Goal: Information Seeking & Learning: Check status

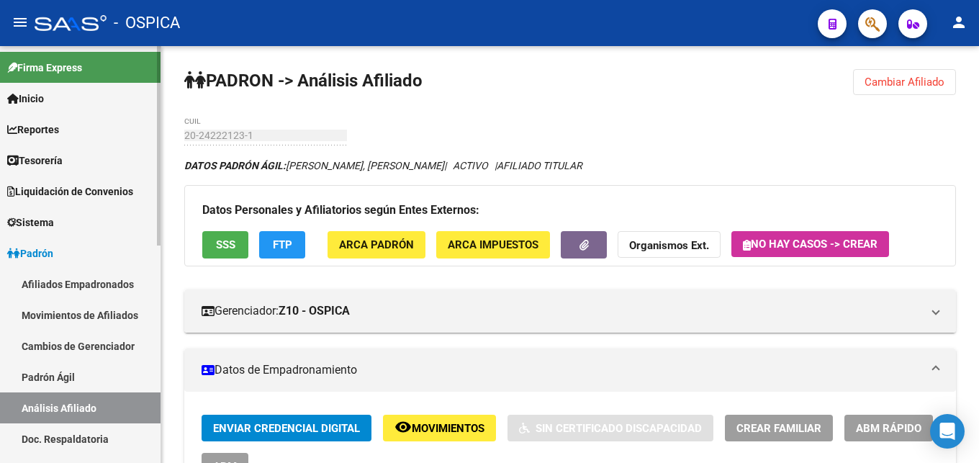
click at [51, 379] on link "Padrón Ágil" at bounding box center [80, 376] width 161 height 31
click at [104, 413] on link "Análisis Afiliado" at bounding box center [80, 407] width 161 height 31
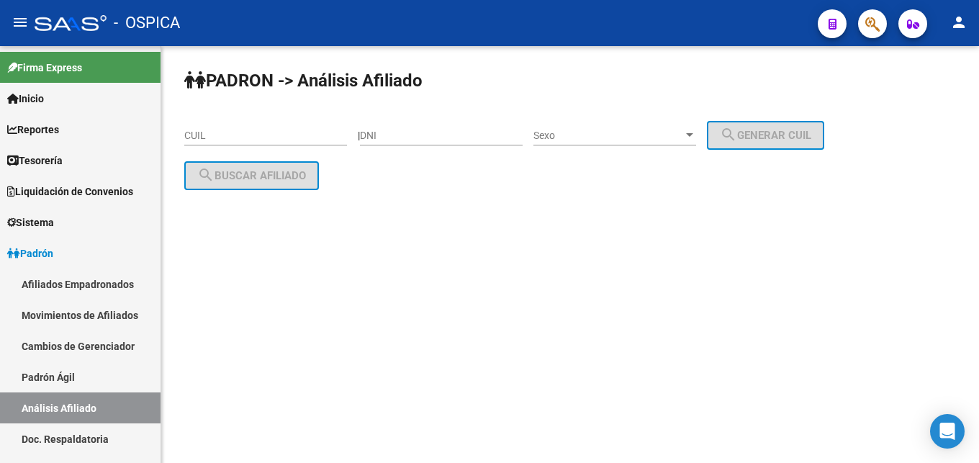
click at [391, 140] on input "DNI" at bounding box center [441, 136] width 163 height 12
type input "26631744"
click at [637, 129] on div "Sexo Sexo" at bounding box center [615, 131] width 163 height 29
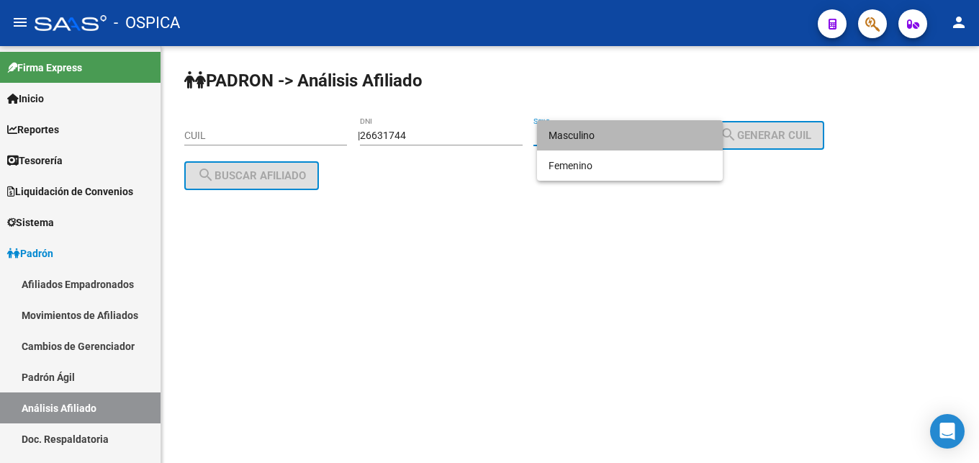
click at [636, 140] on span "Masculino" at bounding box center [630, 135] width 163 height 30
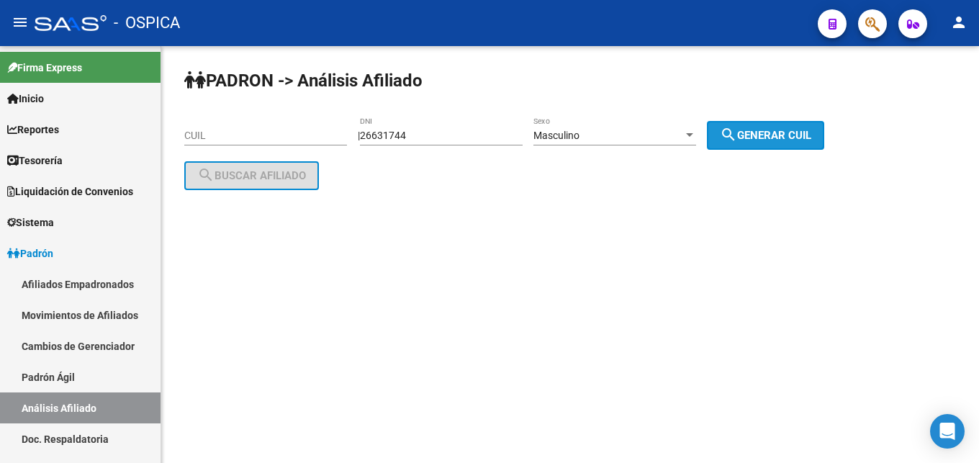
click at [754, 144] on button "search Generar CUIL" at bounding box center [765, 135] width 117 height 29
type input "20-26631744-2"
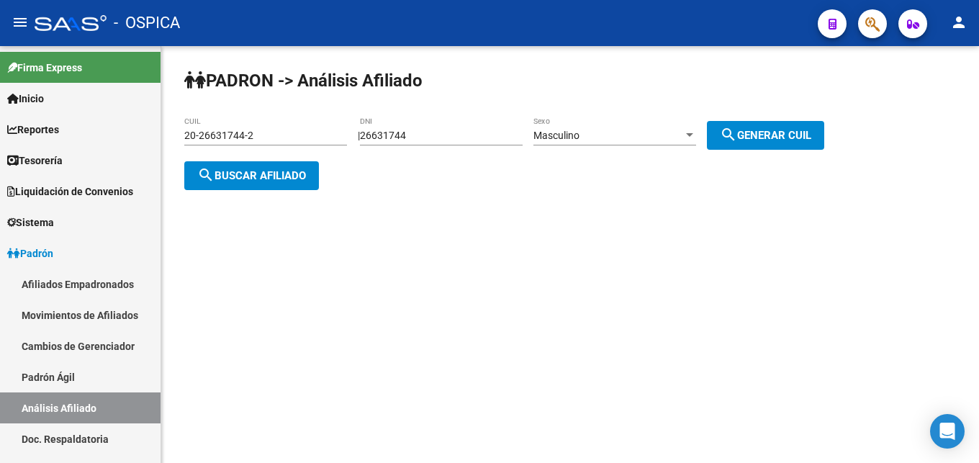
click at [246, 180] on span "search Buscar afiliado" at bounding box center [251, 175] width 109 height 13
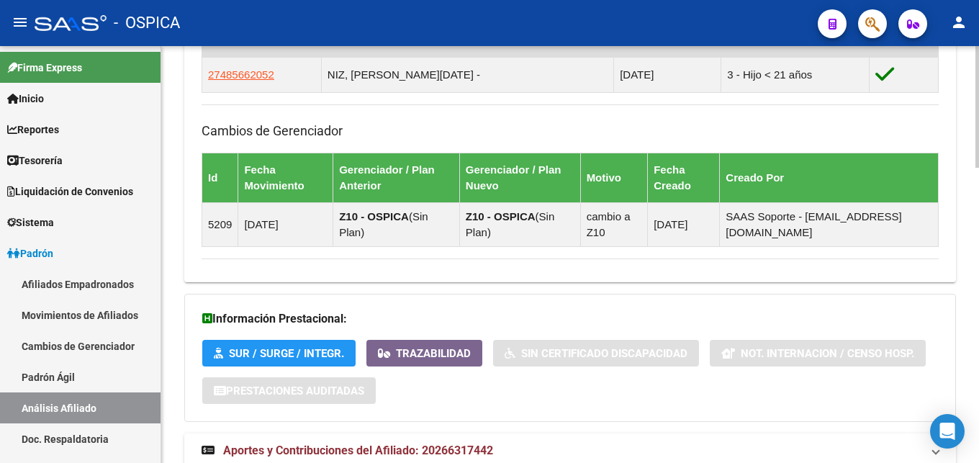
scroll to position [1010, 0]
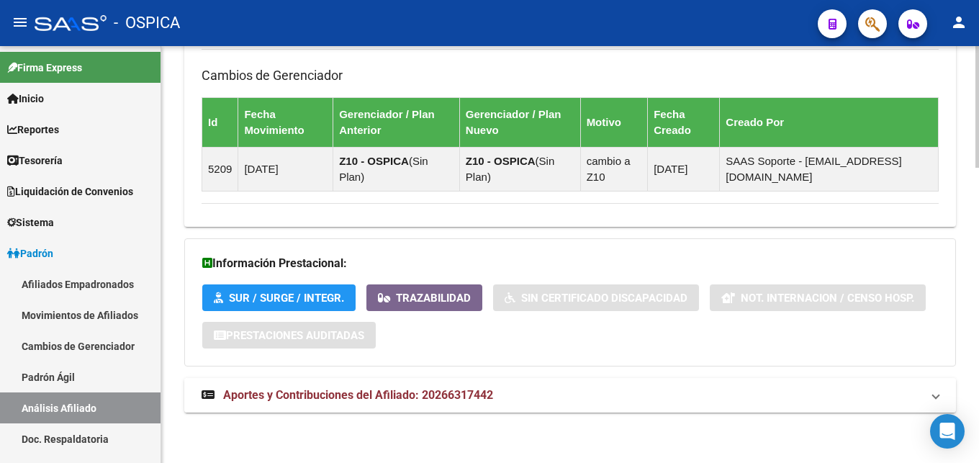
click at [424, 398] on span "Aportes y Contribuciones del Afiliado: 20266317442" at bounding box center [358, 395] width 270 height 14
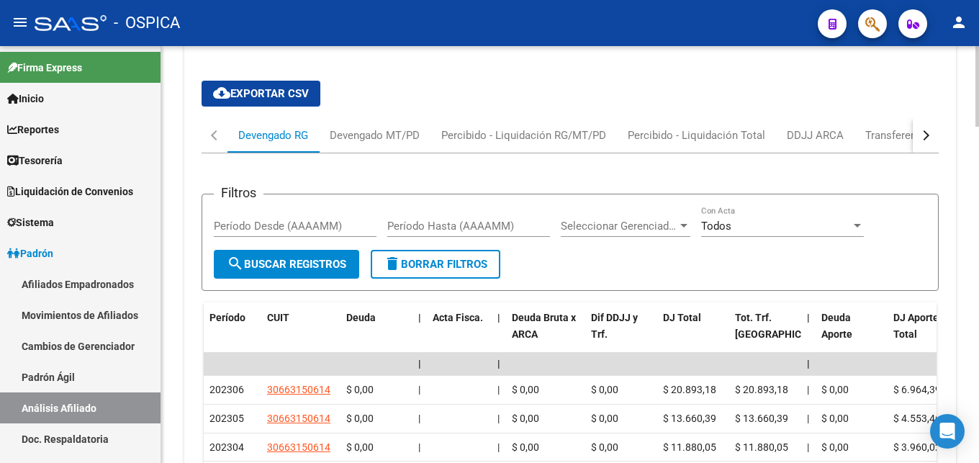
scroll to position [1362, 0]
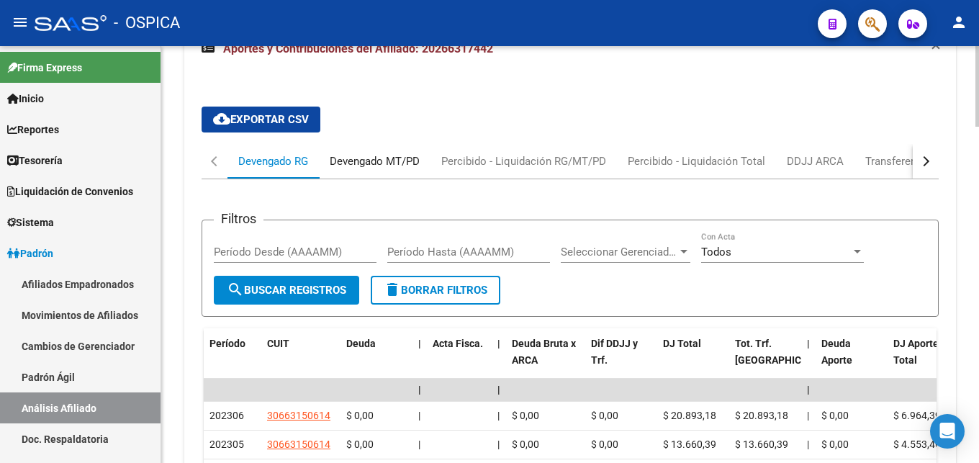
click at [414, 173] on div "Devengado MT/PD" at bounding box center [375, 161] width 112 height 35
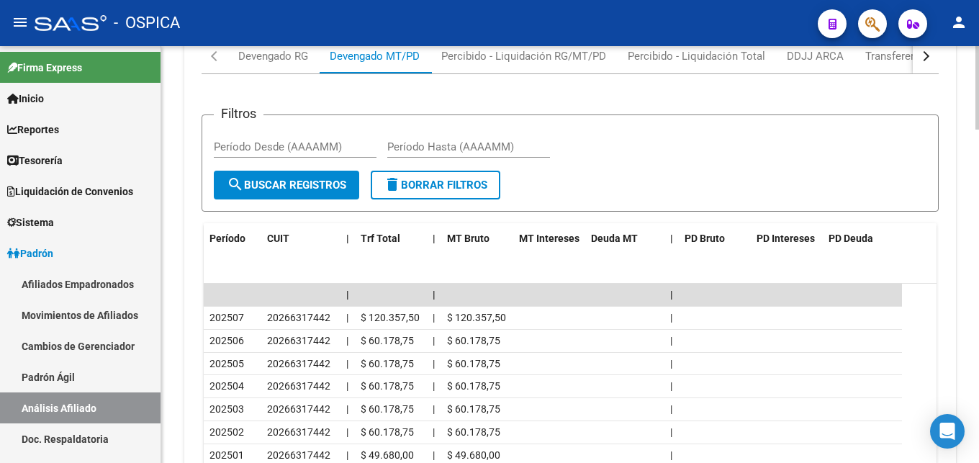
scroll to position [1446, 0]
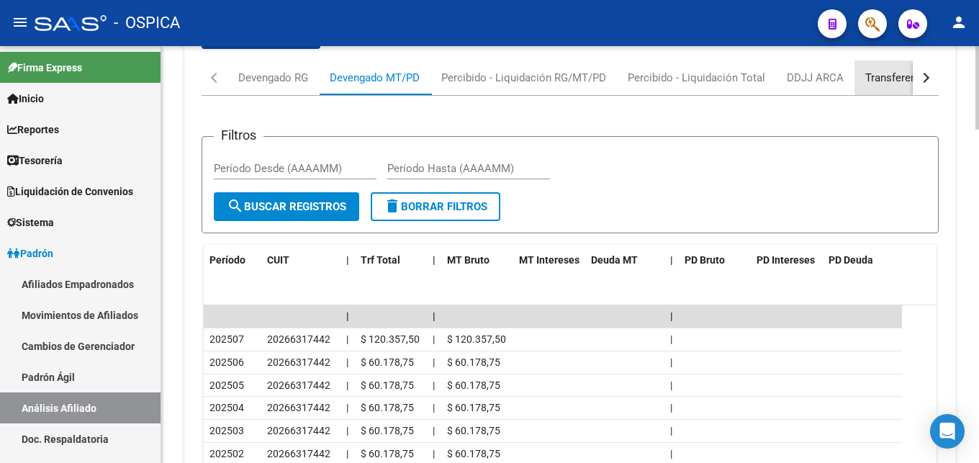
click at [865, 79] on div "Transferencias ARCA" at bounding box center [916, 78] width 102 height 16
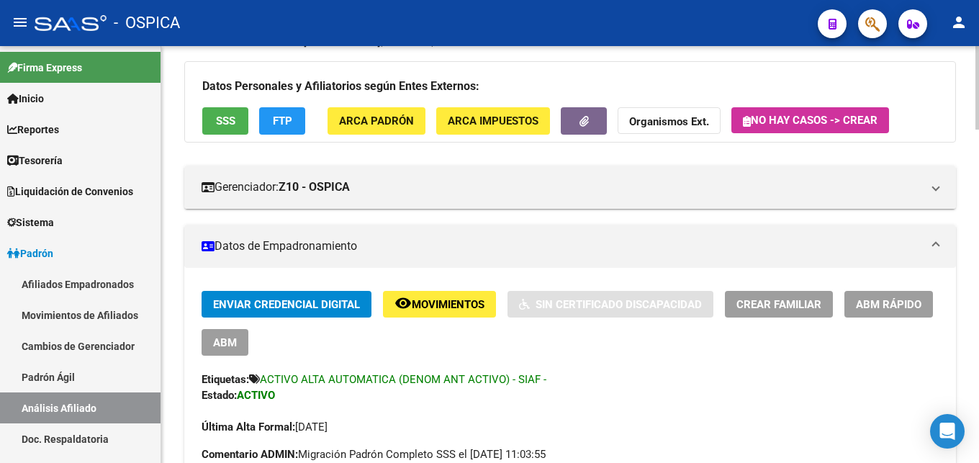
scroll to position [0, 0]
